Goal: Information Seeking & Learning: Learn about a topic

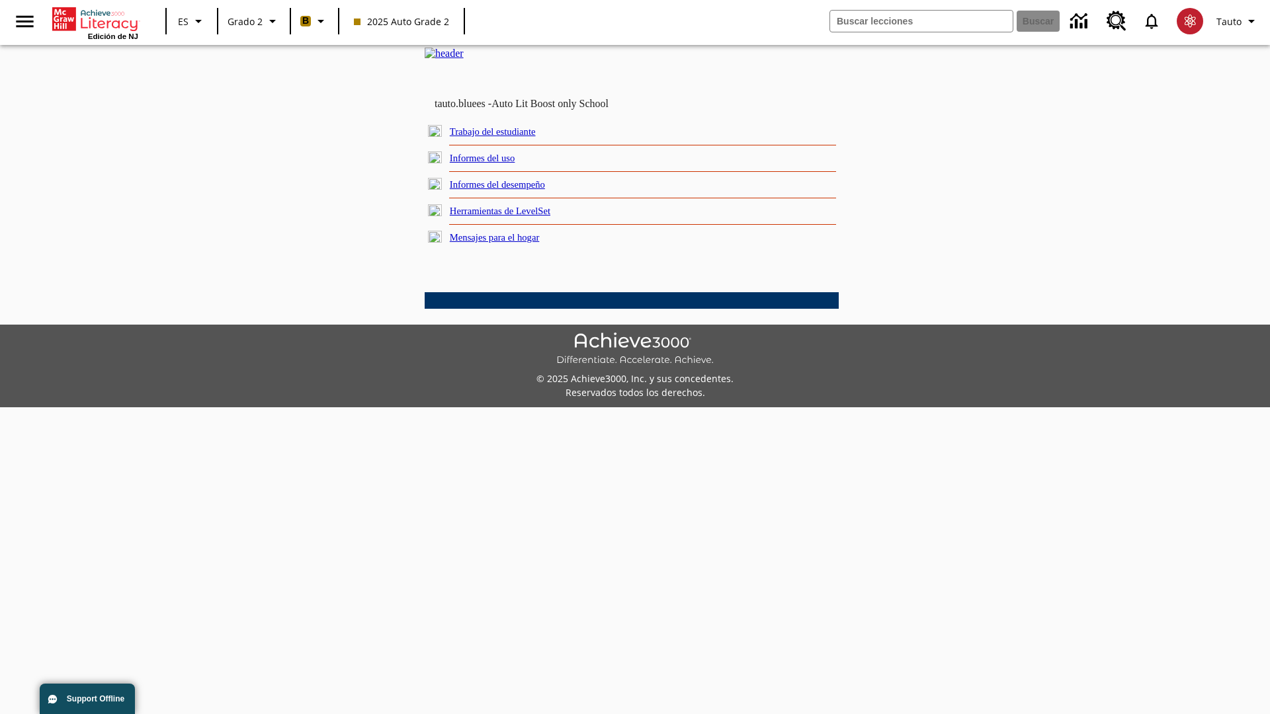
click at [516, 190] on link "Informes del desempeño" at bounding box center [497, 184] width 95 height 11
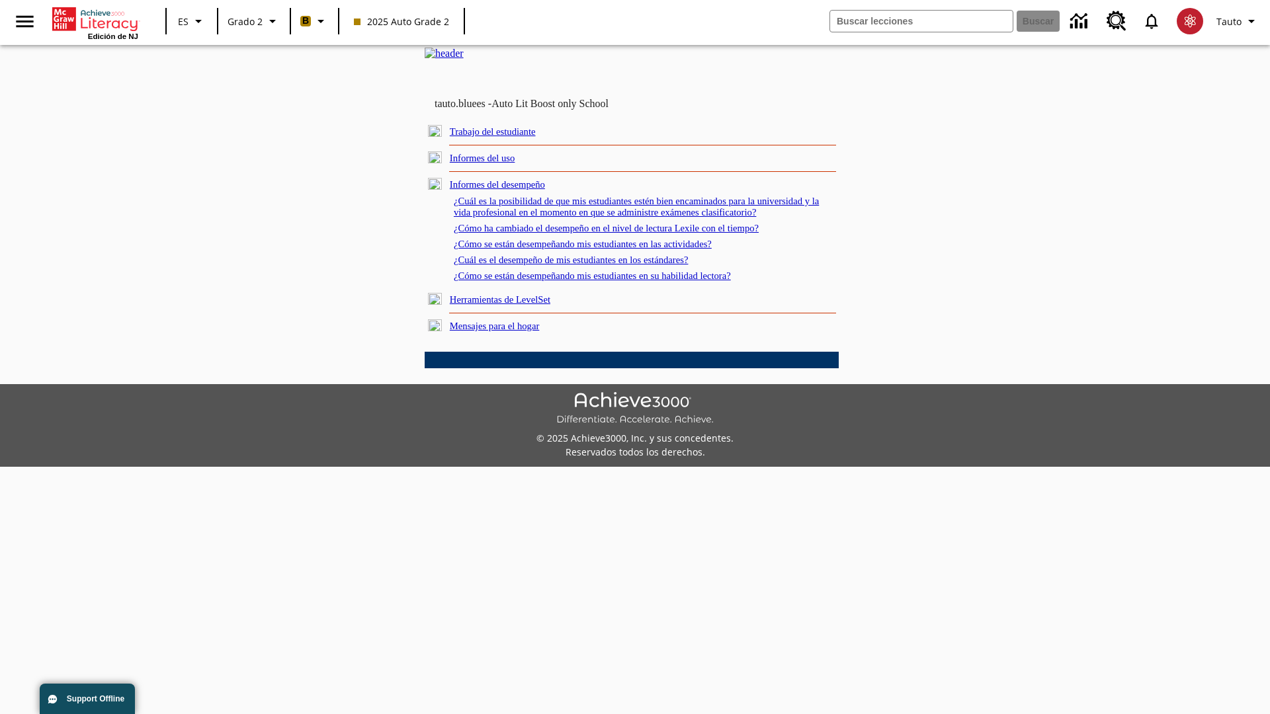
click at [628, 233] on link "¿Cómo ha cambiado el desempeño en el nivel de lectura Lexile con el tiempo?" at bounding box center [606, 228] width 305 height 11
